Goal: Information Seeking & Learning: Learn about a topic

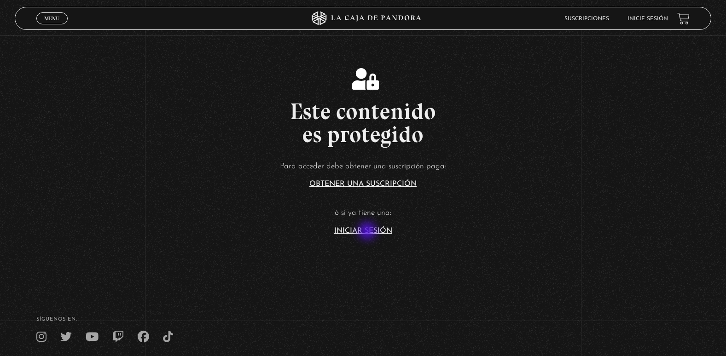
click at [368, 232] on link "Iniciar Sesión" at bounding box center [363, 230] width 58 height 7
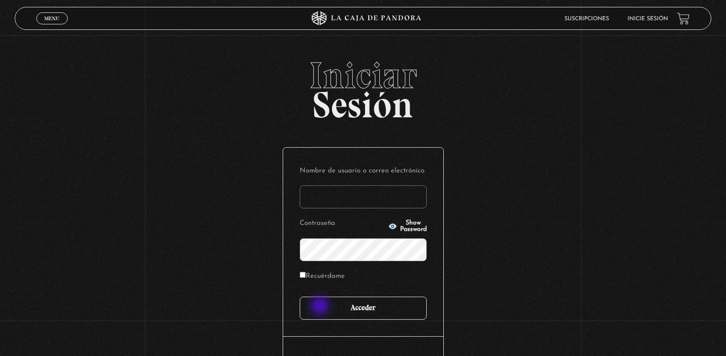
type input "kathy.villamu93@gmail.com"
click at [329, 306] on input "Acceder" at bounding box center [363, 308] width 127 height 23
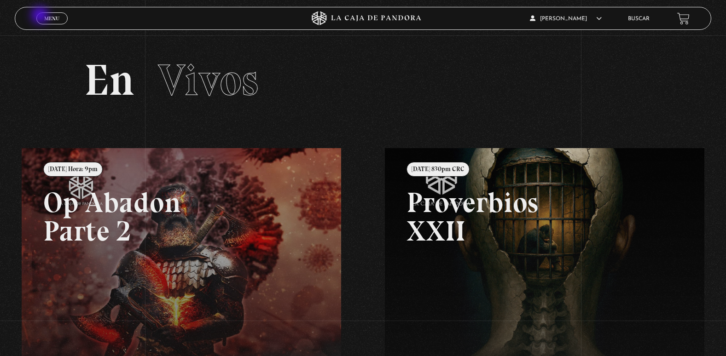
click at [40, 16] on link "Menu Cerrar" at bounding box center [51, 18] width 31 height 12
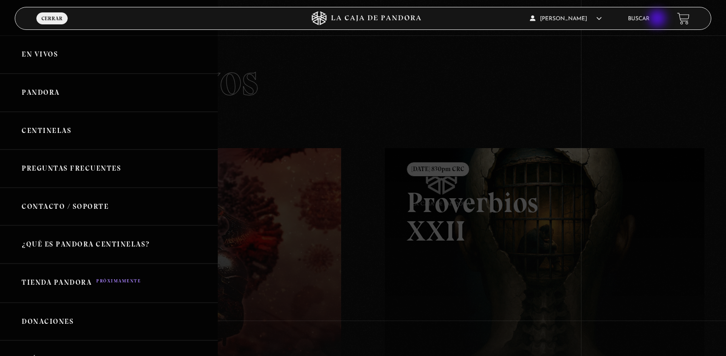
click at [658, 19] on ul "Buscar" at bounding box center [648, 19] width 40 height 14
click at [648, 18] on link "Buscar" at bounding box center [639, 19] width 22 height 6
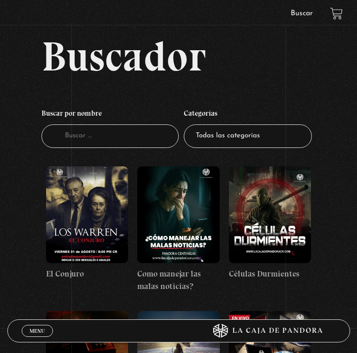
click at [221, 132] on select "Todas las categorías 11:11 Humanitario (1) Amo los [DATE] (2) Análisis de serie…" at bounding box center [248, 135] width 128 height 23
select select "nuevo-orden-mundial-nwo"
click at [187, 124] on select "Todas las categorías 11:11 Humanitario (1) Amo los [DATE] (2) Análisis de serie…" at bounding box center [248, 135] width 128 height 23
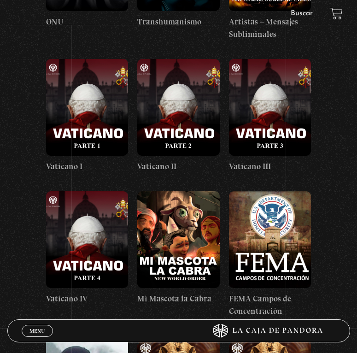
scroll to position [3037, 0]
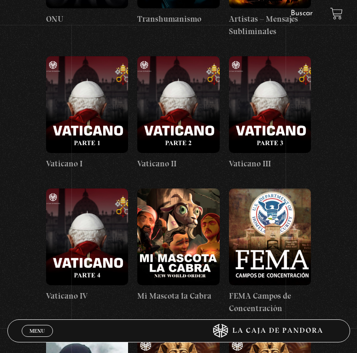
click at [303, 12] on link "Buscar" at bounding box center [301, 13] width 22 height 7
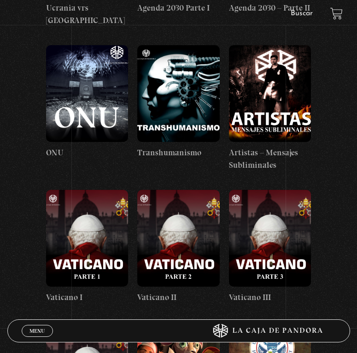
scroll to position [2899, 0]
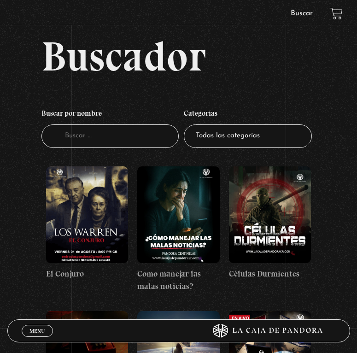
select select "teorias-de-conspiracion"
click at [187, 124] on select "Todas las categorías 11:11 Humanitario (1) Amo los [DATE] (2) Análisis de serie…" at bounding box center [248, 135] width 128 height 23
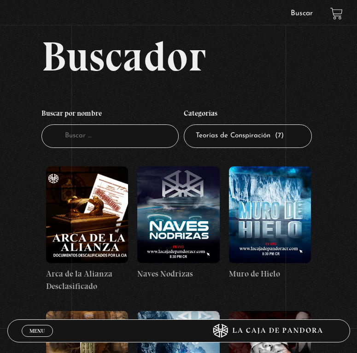
click at [179, 250] on figure at bounding box center [178, 214] width 82 height 97
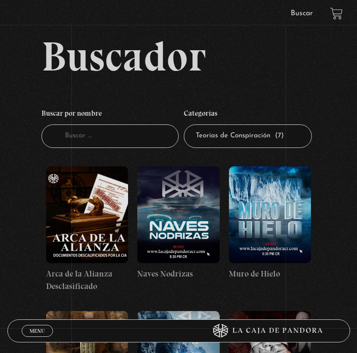
click at [265, 204] on figure at bounding box center [270, 214] width 82 height 97
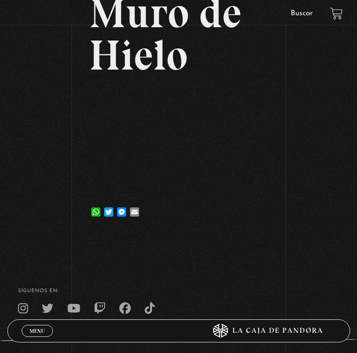
scroll to position [92, 0]
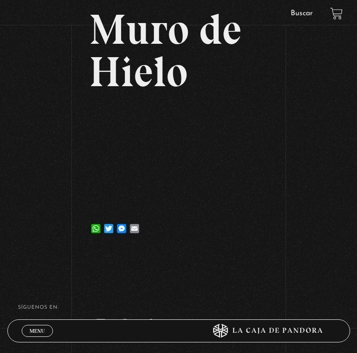
click at [57, 155] on div "Volver [DATE] Muro de Hielo WhatsApp Twitter Messenger Email" at bounding box center [178, 96] width 357 height 306
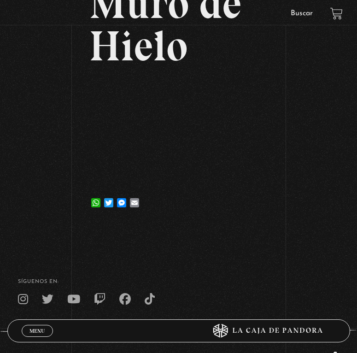
scroll to position [40, 0]
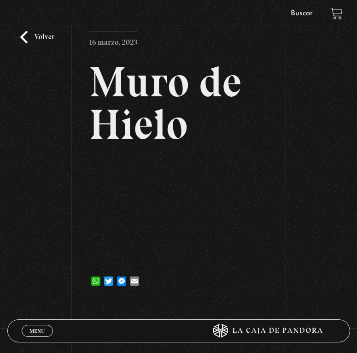
click at [22, 30] on div "Volver [DATE] Muro de Hielo WhatsApp Twitter Messenger Email" at bounding box center [178, 149] width 357 height 306
click at [26, 38] on link "Volver" at bounding box center [37, 37] width 34 height 12
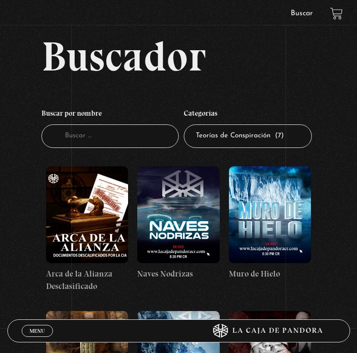
click at [256, 179] on figure at bounding box center [270, 214] width 82 height 97
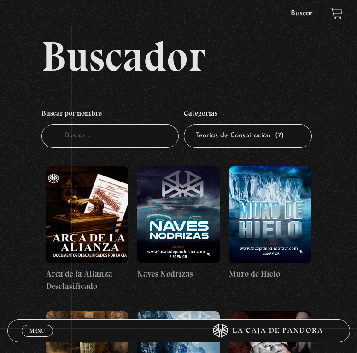
click at [278, 234] on figure at bounding box center [270, 214] width 82 height 97
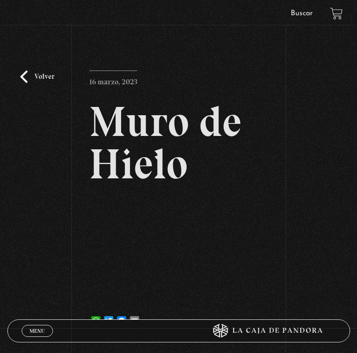
scroll to position [46, 0]
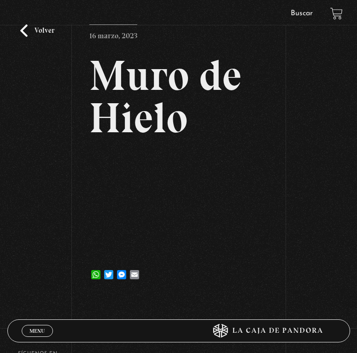
drag, startPoint x: 54, startPoint y: 30, endPoint x: 55, endPoint y: 40, distance: 9.7
click at [55, 40] on div "Volver [DATE] Muro de Hielo WhatsApp Twitter Messenger Email" at bounding box center [178, 142] width 357 height 306
click at [37, 25] on div "Volver [DATE] Muro de Hielo WhatsApp Twitter Messenger Email" at bounding box center [178, 142] width 357 height 306
click at [37, 25] on link "Volver" at bounding box center [37, 30] width 34 height 12
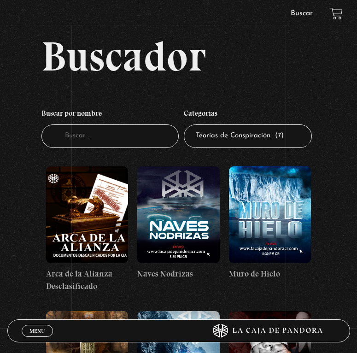
drag, startPoint x: 197, startPoint y: 187, endPoint x: 199, endPoint y: 202, distance: 14.5
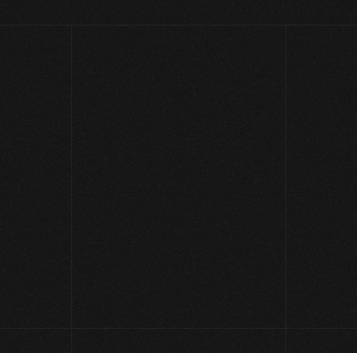
scroll to position [46, 0]
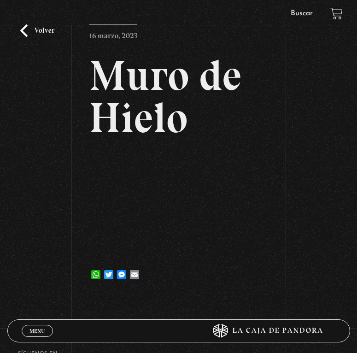
click at [33, 37] on link "Volver" at bounding box center [37, 30] width 34 height 12
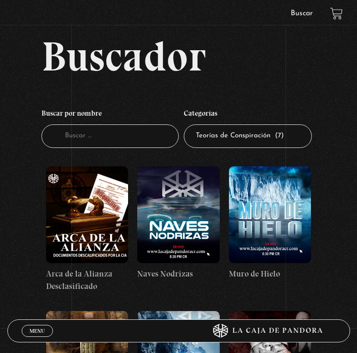
drag, startPoint x: 146, startPoint y: 148, endPoint x: 152, endPoint y: 177, distance: 29.7
click at [152, 177] on div "Buscador Buscar por nombre Buscador Categorías Todas las categorías 11:11 Human…" at bounding box center [178, 317] width 357 height 565
click at [150, 169] on figure at bounding box center [178, 214] width 82 height 97
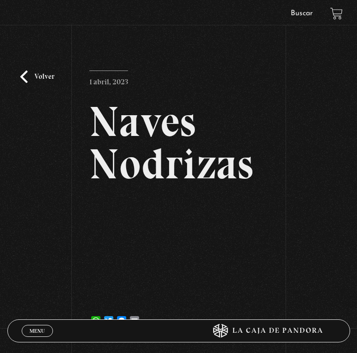
drag, startPoint x: 0, startPoint y: 0, endPoint x: 183, endPoint y: 376, distance: 418.4
click at [183, 352] on html "ingresar al sitio Ver Video Más Información Solicitar Por favor coloque su disp…" at bounding box center [178, 264] width 357 height 528
click at [69, 87] on div "Volver 1 abril, 2023 Naves Nodrizas WhatsApp Twitter Messenger Email" at bounding box center [178, 188] width 357 height 306
